Goal: Transaction & Acquisition: Purchase product/service

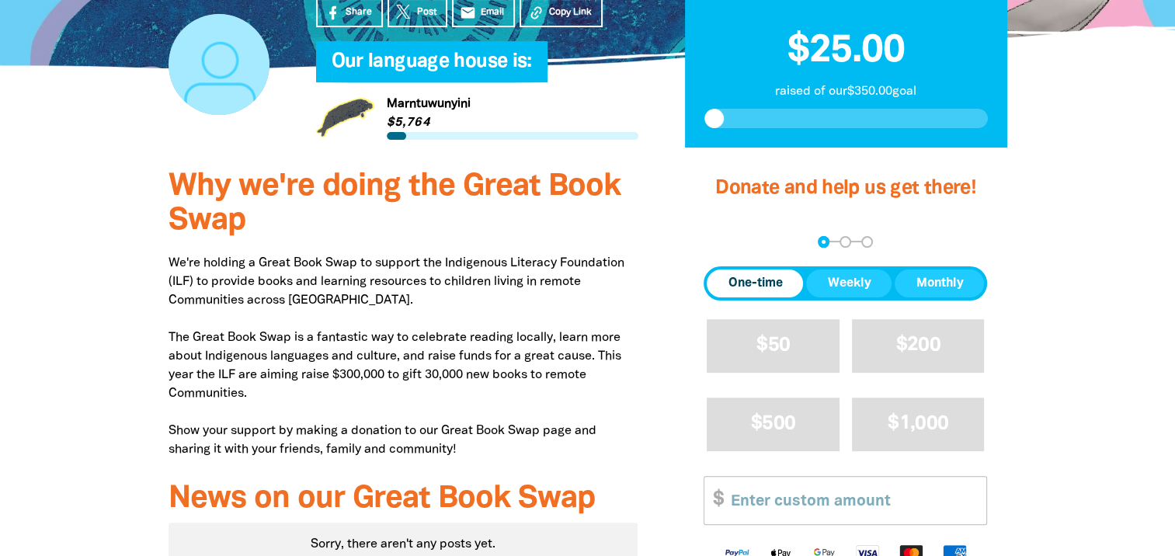
scroll to position [394, 0]
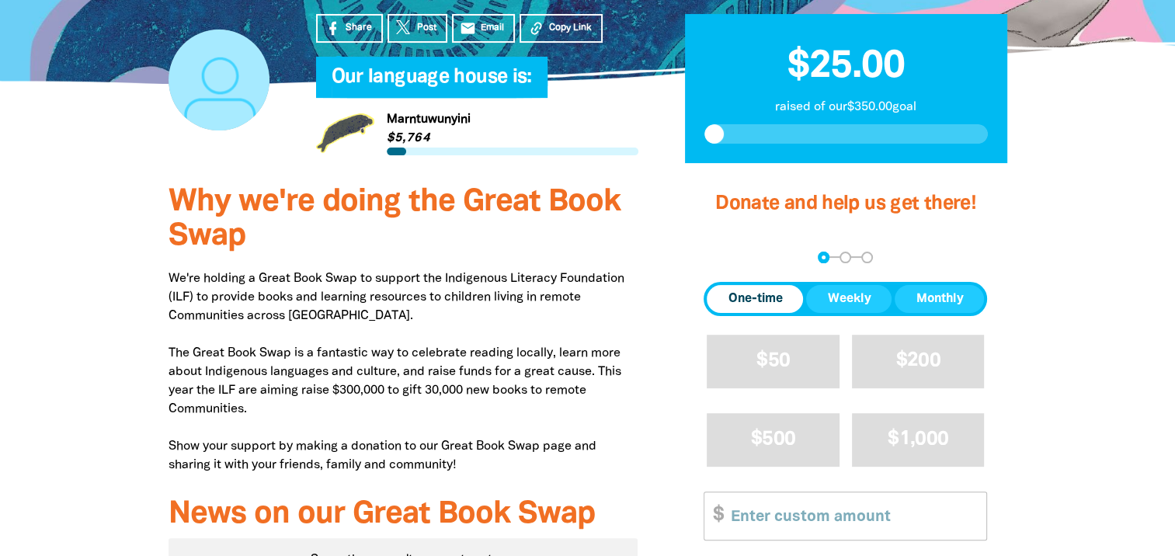
click at [883, 522] on input "Other Amount" at bounding box center [853, 515] width 266 height 47
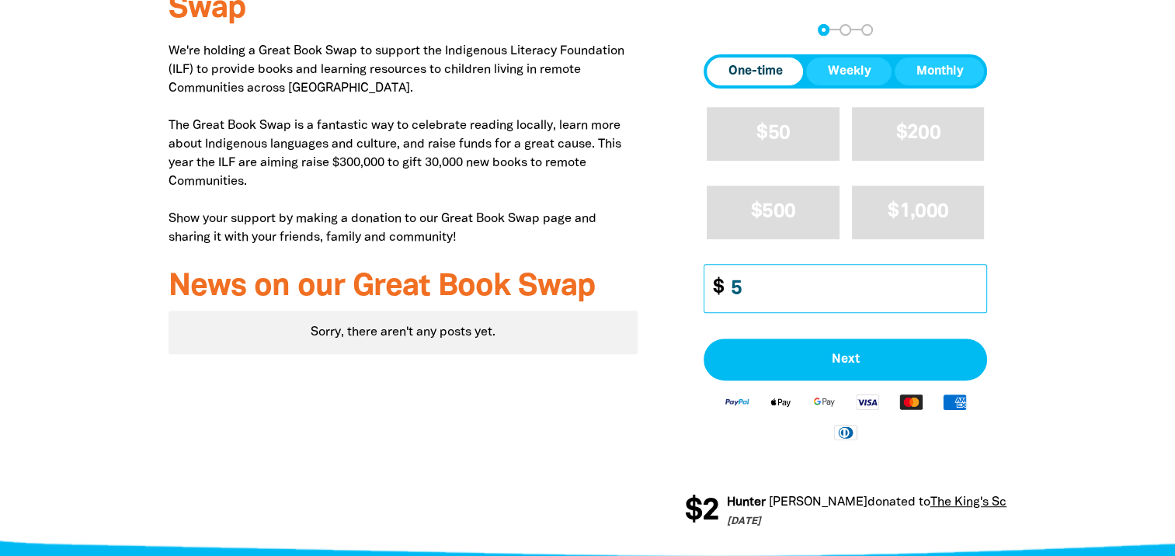
scroll to position [633, 0]
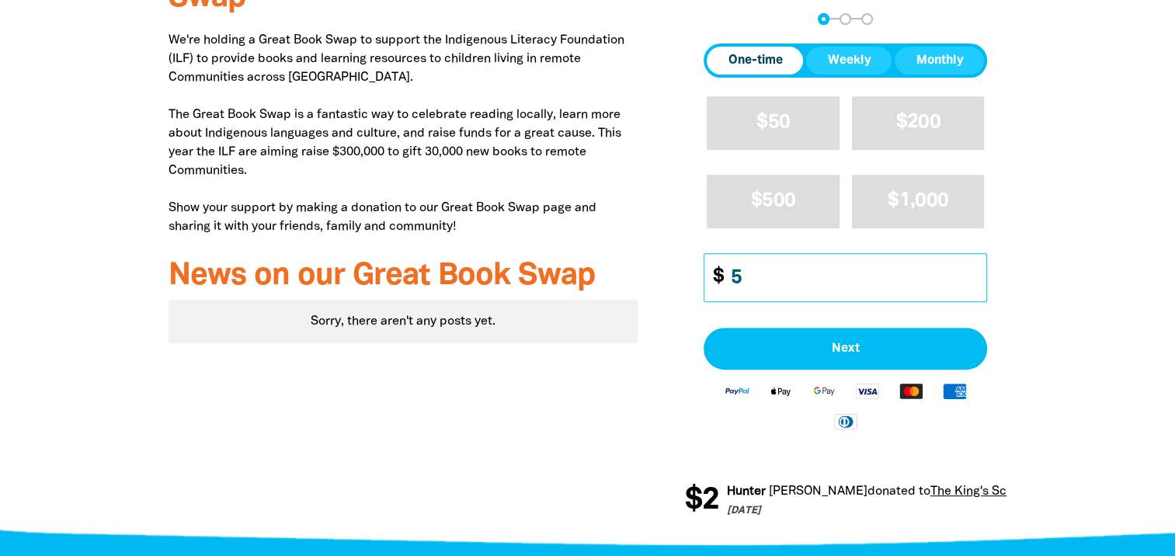
type input "5"
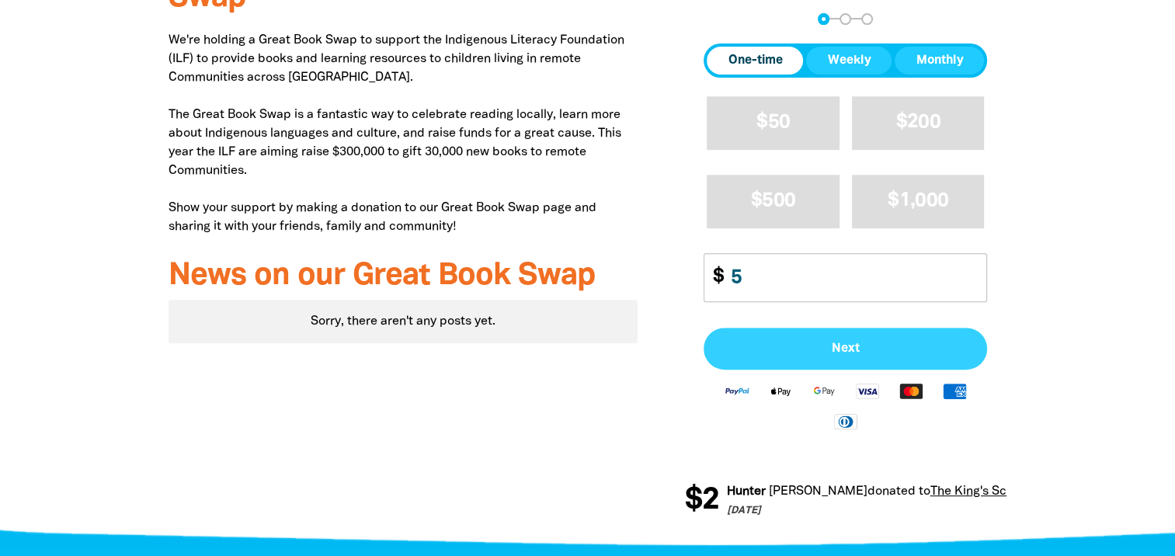
click at [830, 340] on button "Next" at bounding box center [845, 349] width 283 height 42
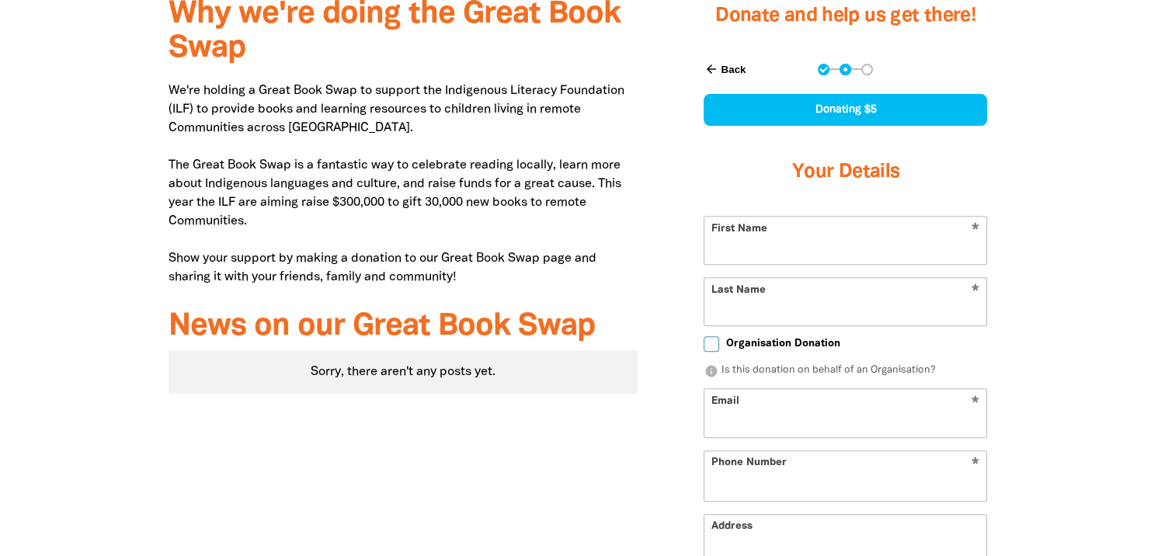
scroll to position [581, 0]
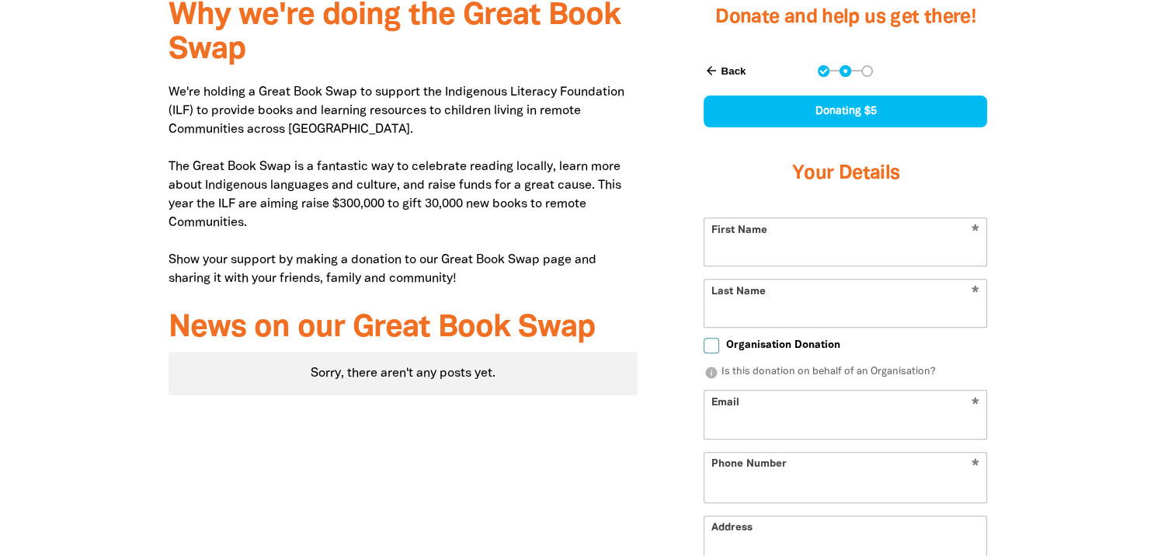
select select "AU"
click at [824, 248] on input "First Name" at bounding box center [845, 241] width 282 height 47
type input "[PERSON_NAME]"
type input "Creswick"
type input "[PERSON_NAME][EMAIL_ADDRESS][DOMAIN_NAME]"
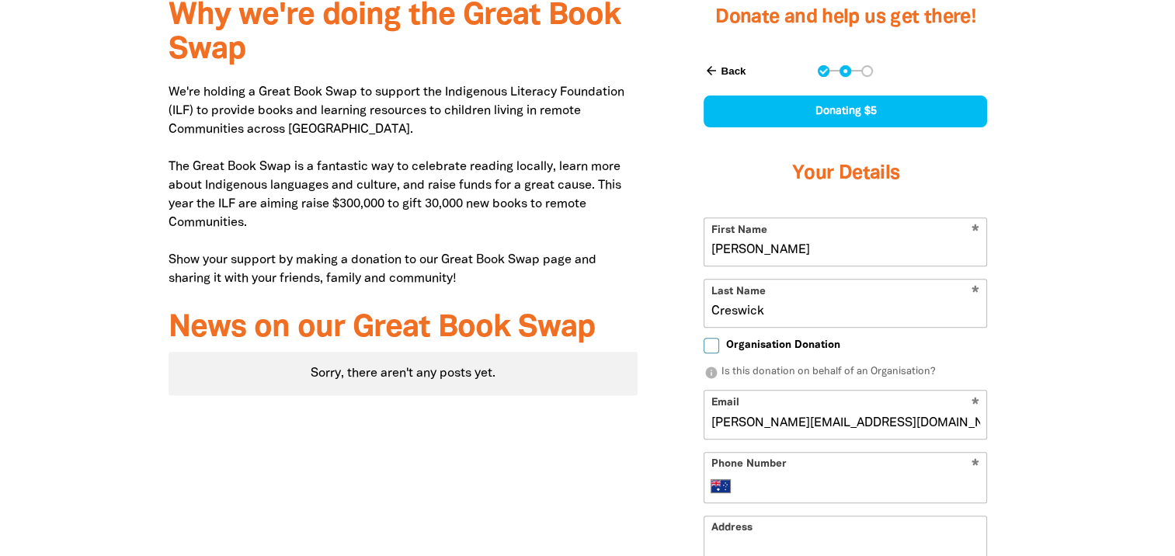
type input "[PHONE_NUMBER]"
type input "Bunya House"
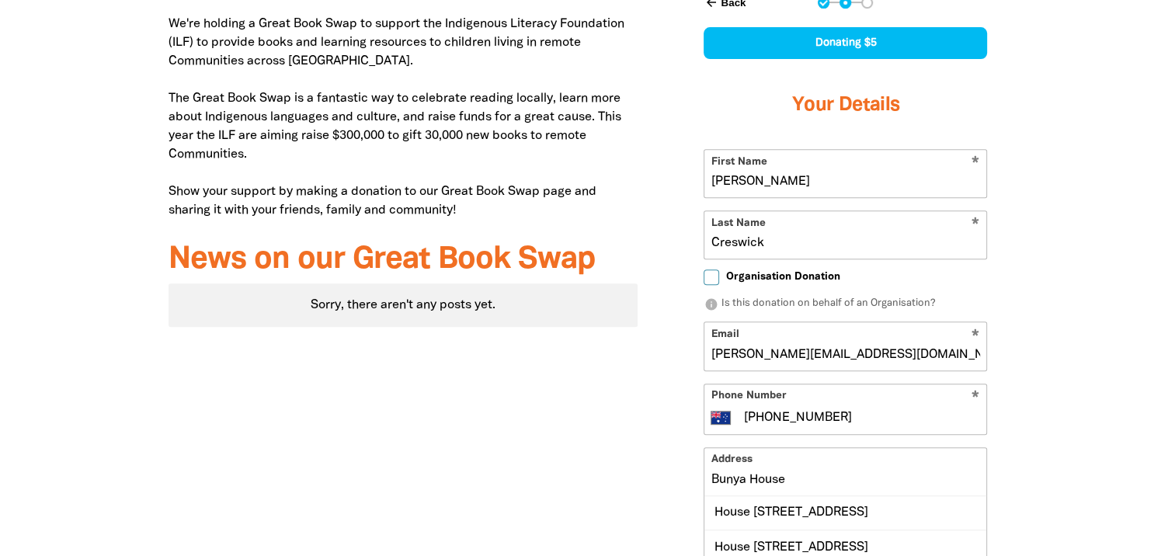
scroll to position [431, 0]
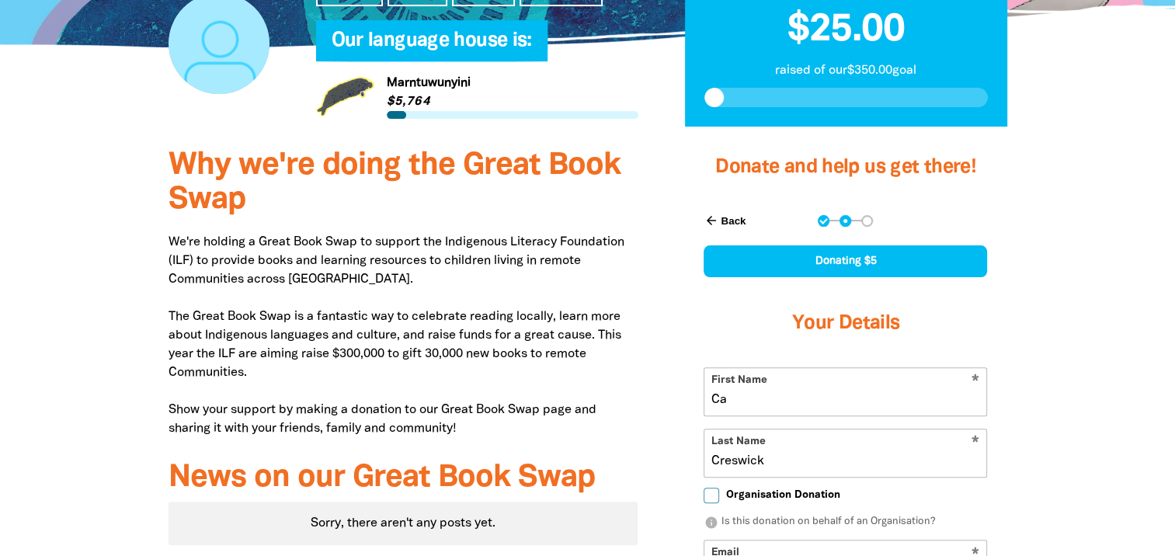
type input "C"
type input "Geor"
click at [725, 457] on input "Creswick" at bounding box center [845, 452] width 282 height 47
drag, startPoint x: 780, startPoint y: 460, endPoint x: 679, endPoint y: 476, distance: 103.0
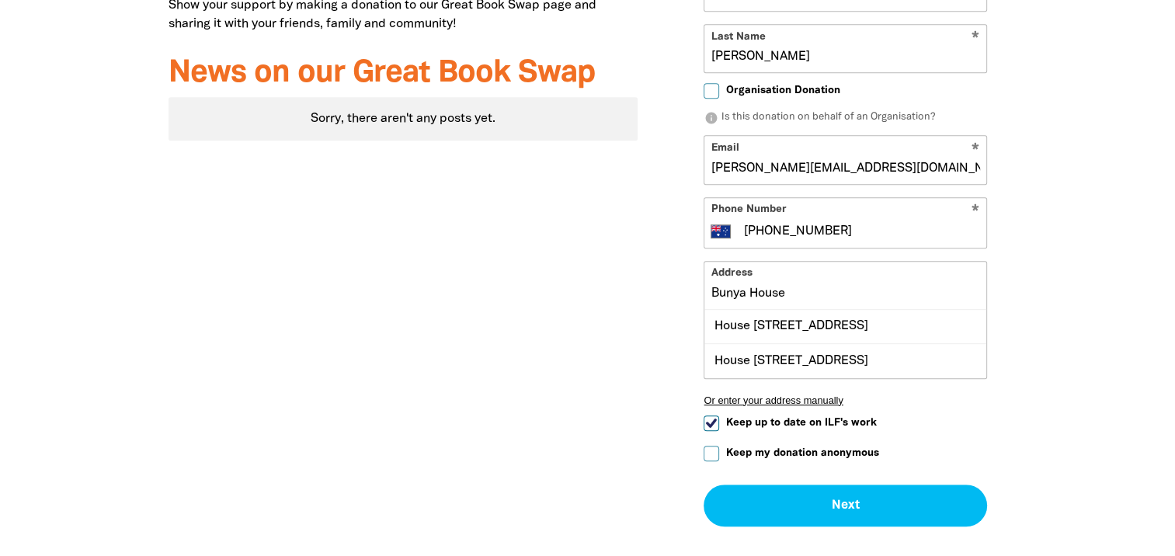
scroll to position [887, 0]
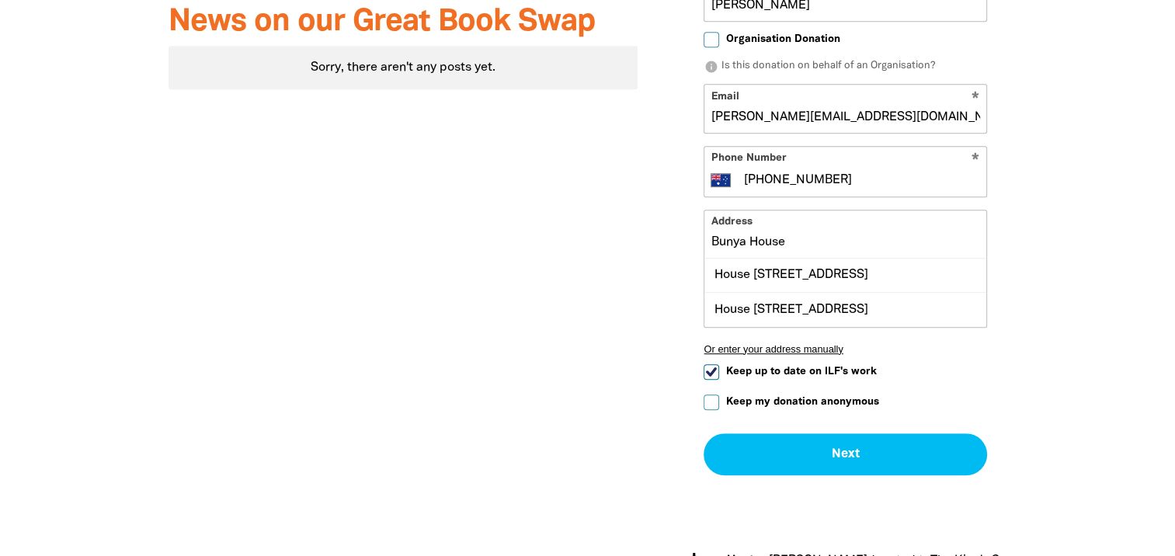
type input "[PERSON_NAME]"
click at [862, 241] on input "Bunya House" at bounding box center [845, 233] width 282 height 47
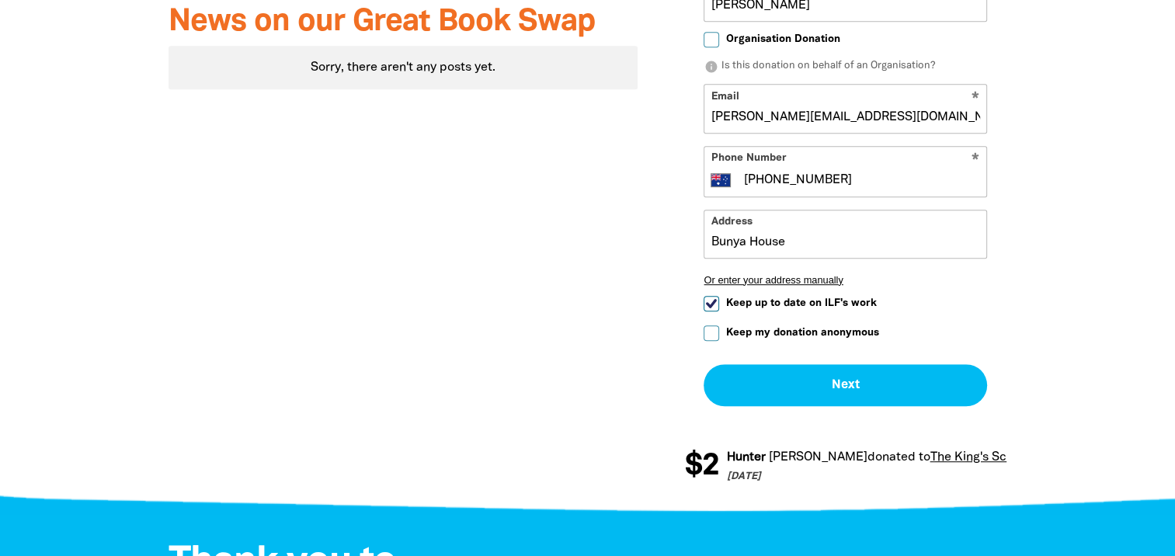
click at [712, 404] on form "* First Name Geor * Last Name [PERSON_NAME] Organisation Donation info Is this …" at bounding box center [845, 158] width 283 height 495
click at [812, 275] on button "Or enter your address manually" at bounding box center [845, 280] width 283 height 12
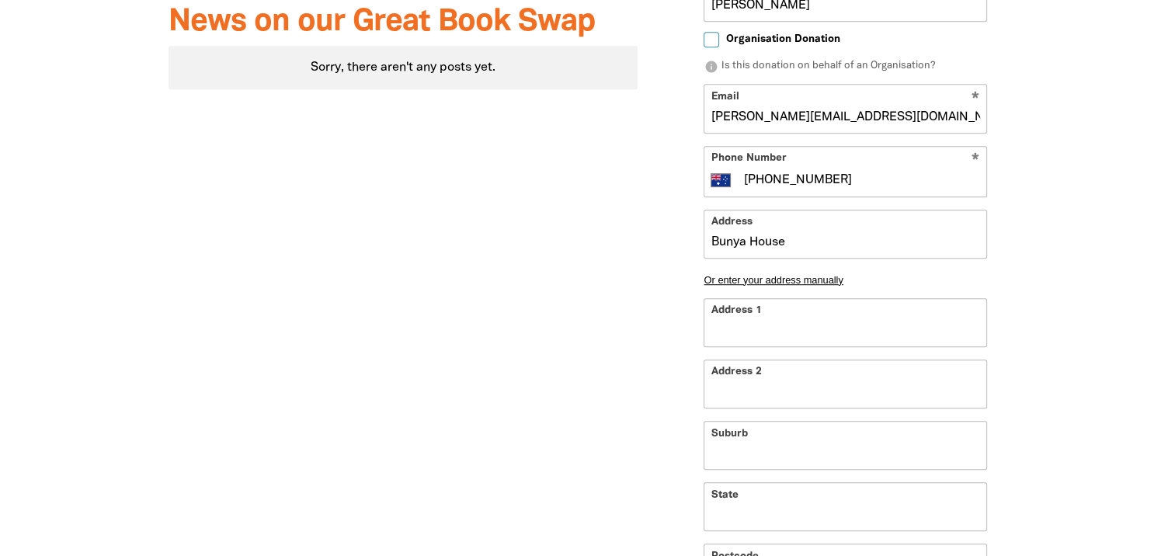
click at [794, 327] on input "Address 1" at bounding box center [845, 322] width 282 height 47
type input "[STREET_ADDRESS]"
type input "Bowral"
type input "[GEOGRAPHIC_DATA]"
type input "2576"
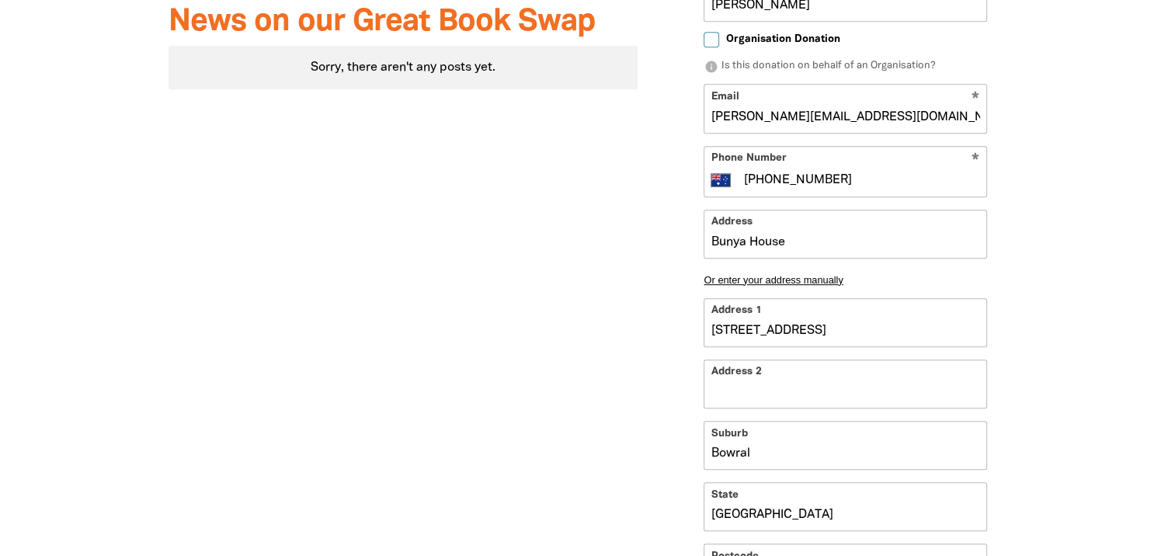
select select "AU"
type input "[STREET_ADDRESS]"
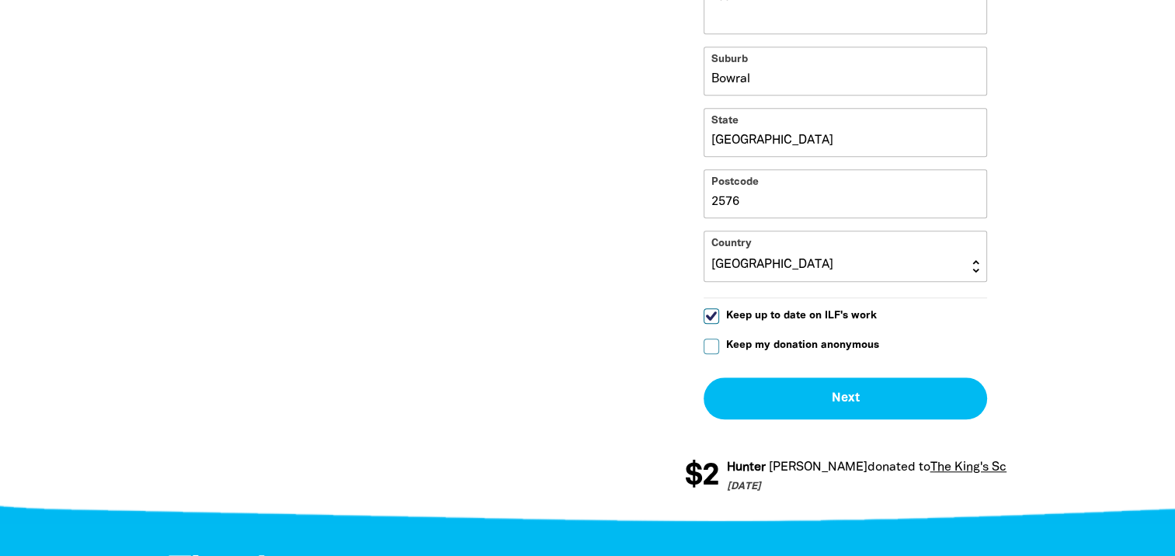
scroll to position [1269, 0]
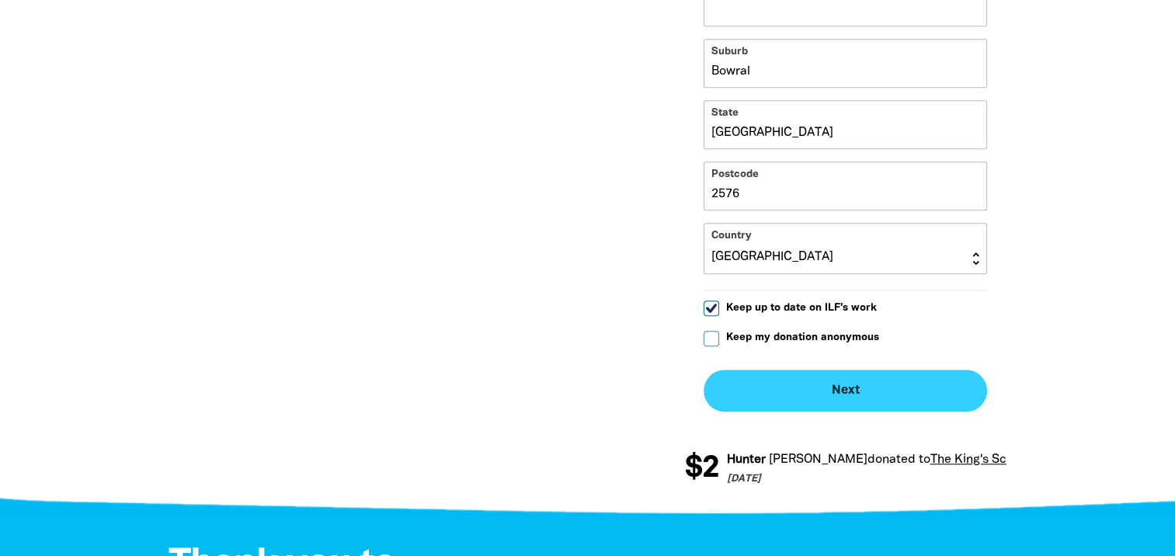
click at [893, 394] on button "Next chevron_right" at bounding box center [845, 391] width 283 height 42
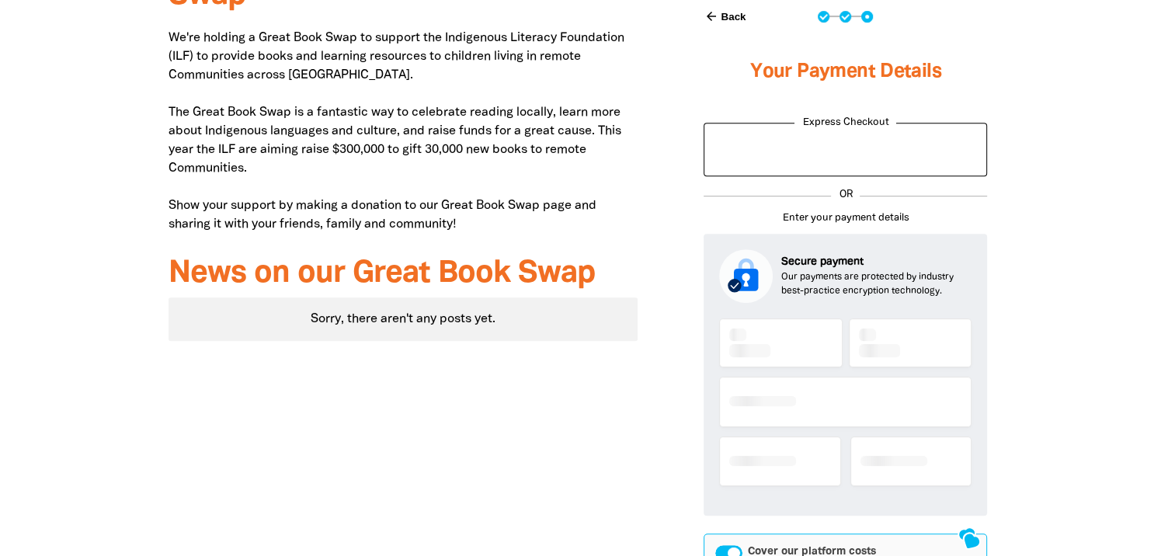
scroll to position [609, 0]
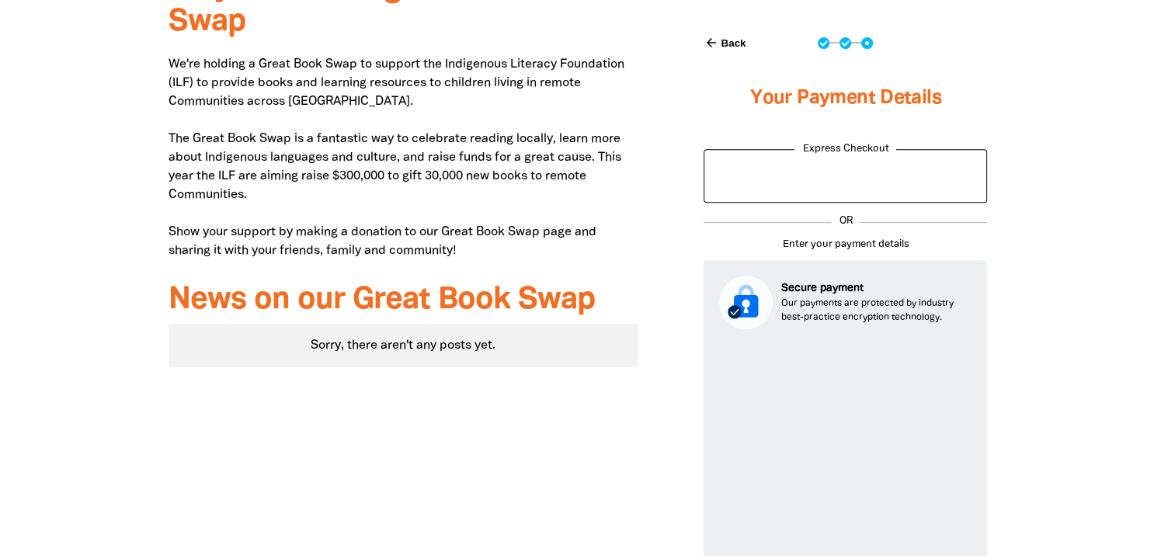
click at [1079, 408] on div at bounding box center [587, 415] width 1175 height 919
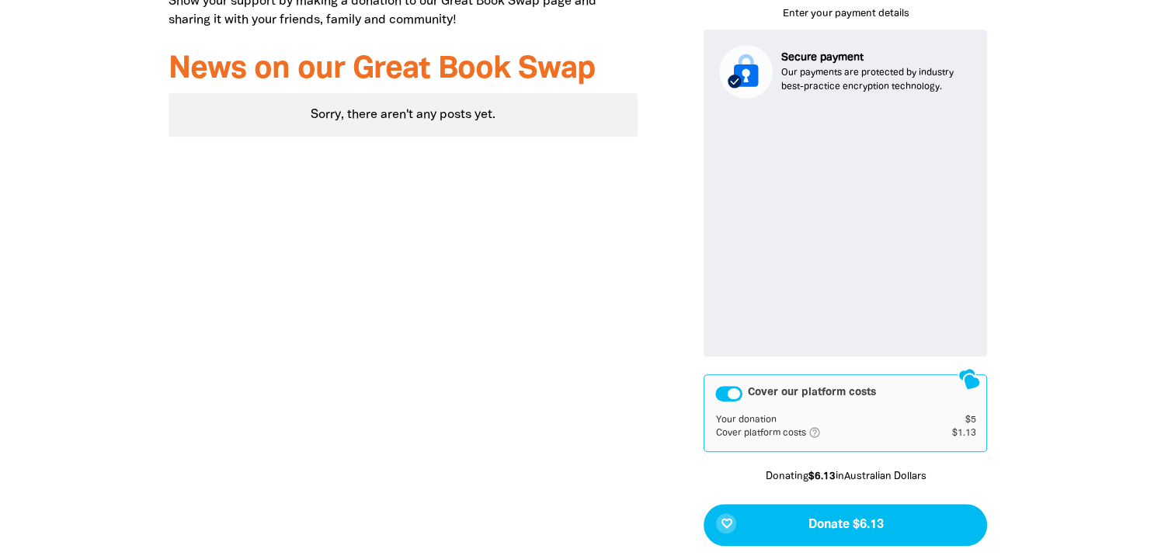
scroll to position [902, 0]
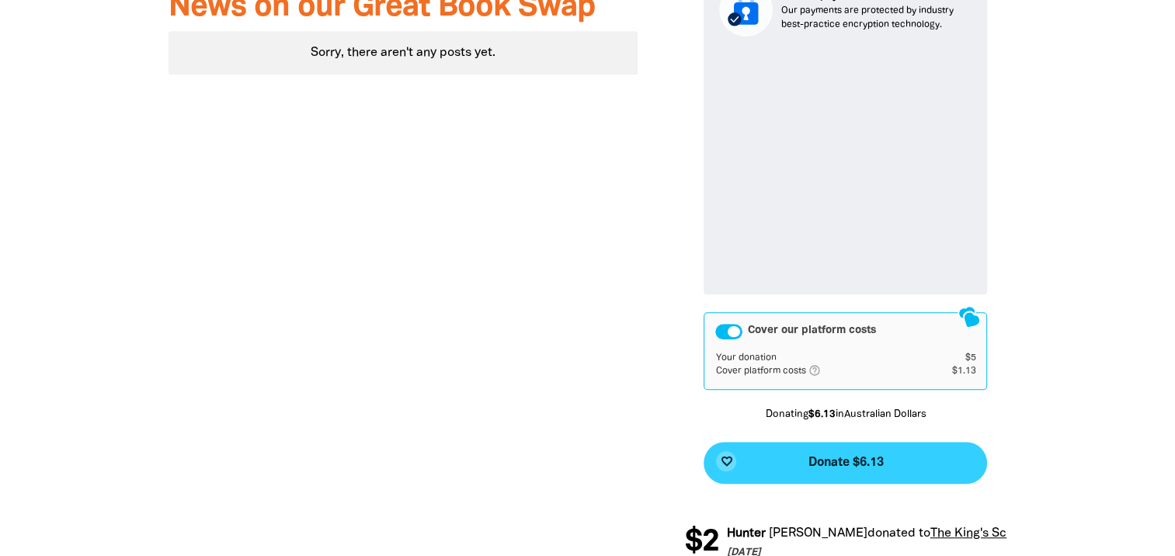
click at [912, 449] on button "favorite_border Donate $6.13" at bounding box center [845, 463] width 283 height 42
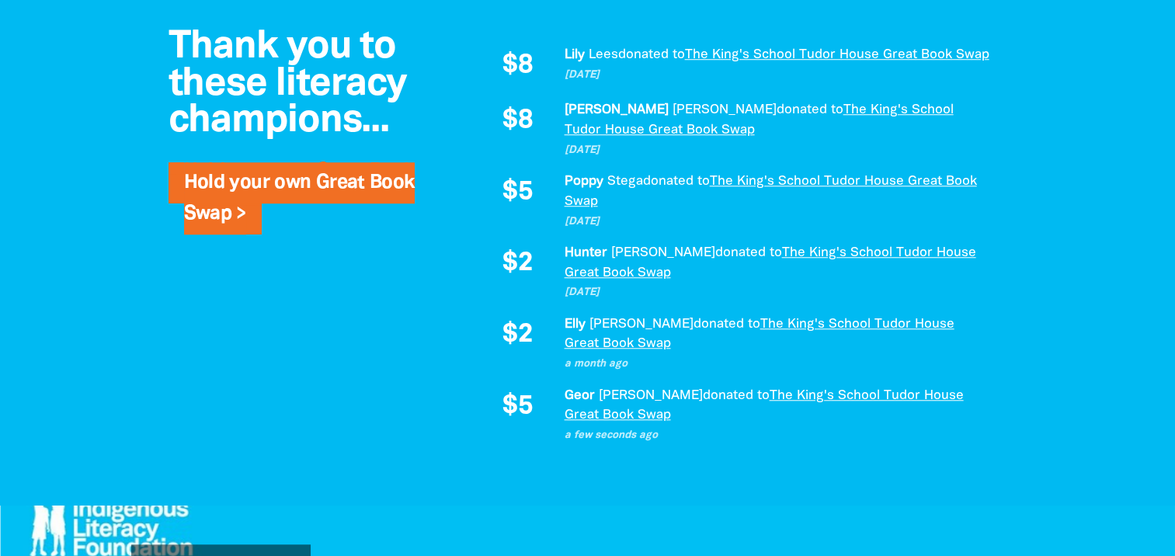
scroll to position [1270, 0]
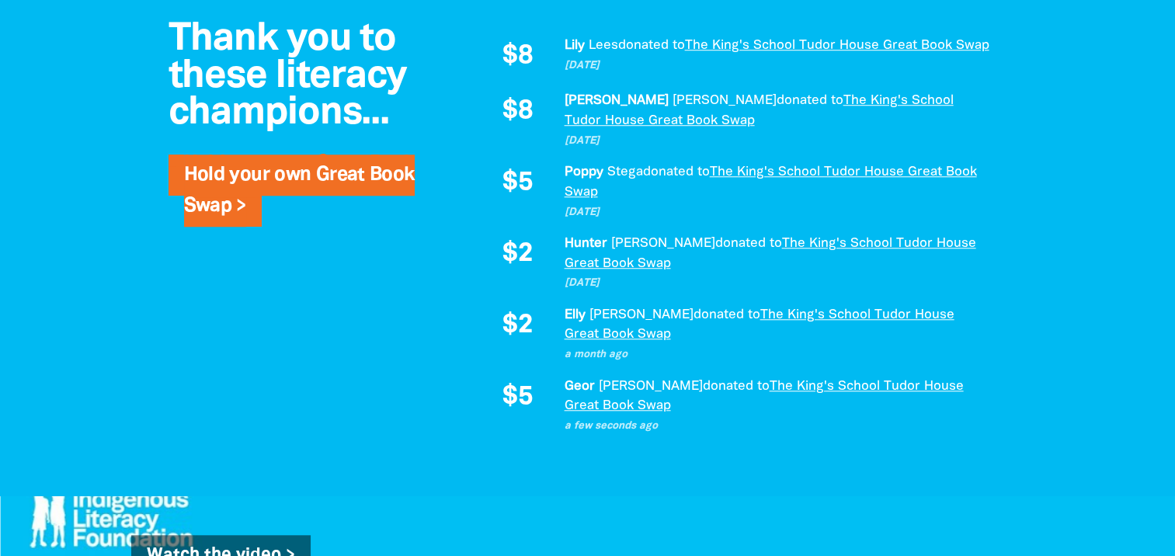
click at [770, 387] on link "The King's School Tudor House Great Book Swap" at bounding box center [763, 396] width 399 height 32
